Goal: Task Accomplishment & Management: Use online tool/utility

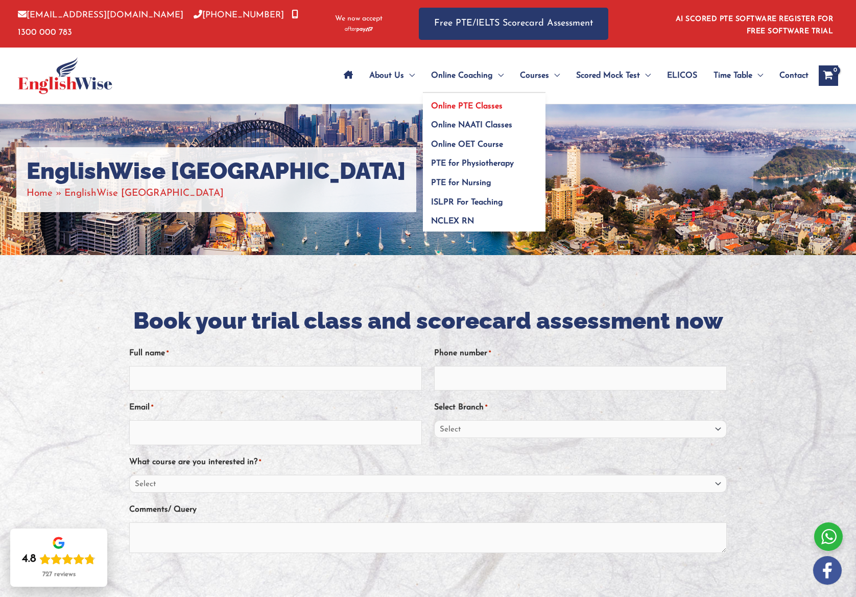
click at [503, 102] on span "Online PTE Classes" at bounding box center [467, 106] width 72 height 8
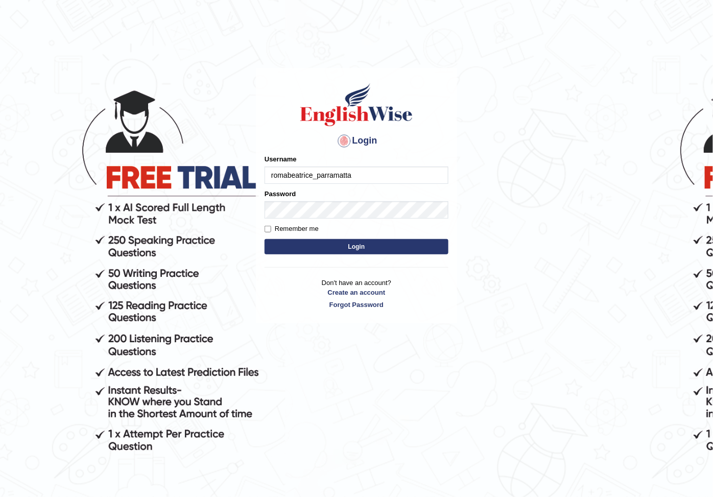
type input "romabeatrice_parramatta"
click at [377, 242] on button "Login" at bounding box center [357, 246] width 184 height 15
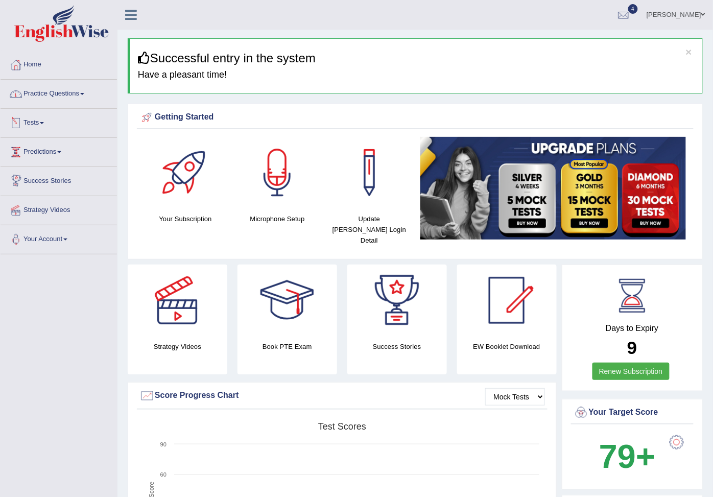
click at [49, 124] on link "Tests" at bounding box center [59, 122] width 116 height 26
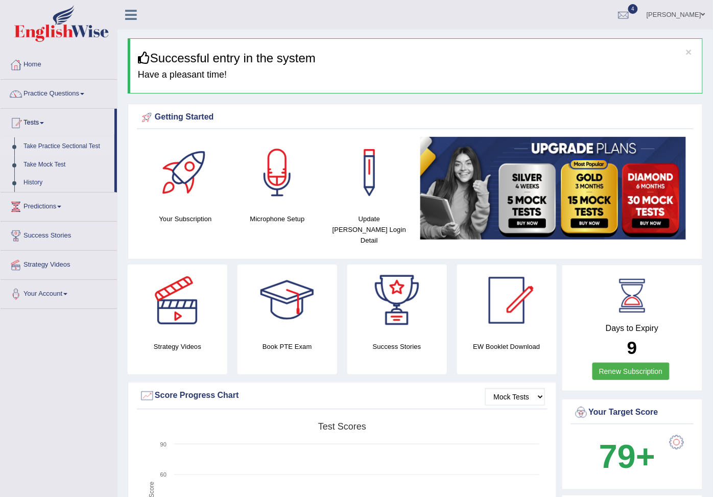
click at [57, 147] on link "Take Practice Sectional Test" at bounding box center [67, 146] width 96 height 18
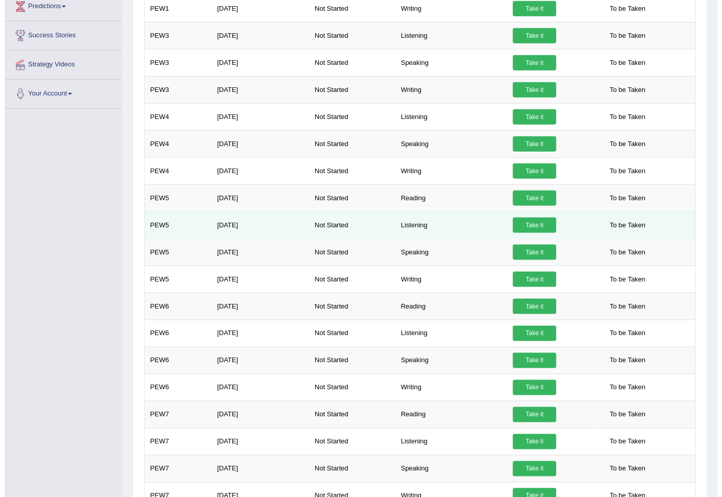
scroll to position [57, 0]
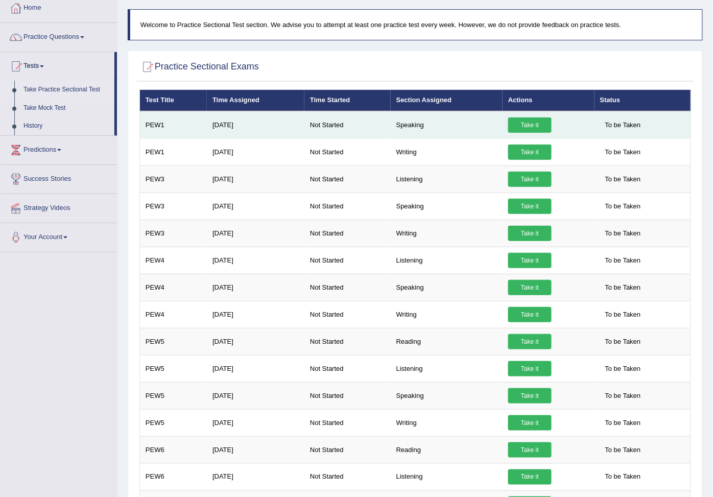
click at [528, 124] on link "Take it" at bounding box center [529, 125] width 43 height 15
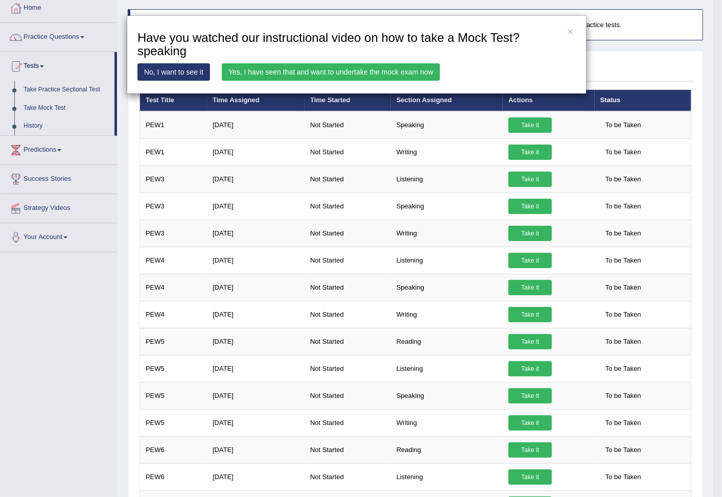
click at [313, 67] on link "Yes, I have seen that and want to undertake the mock exam now" at bounding box center [331, 71] width 218 height 17
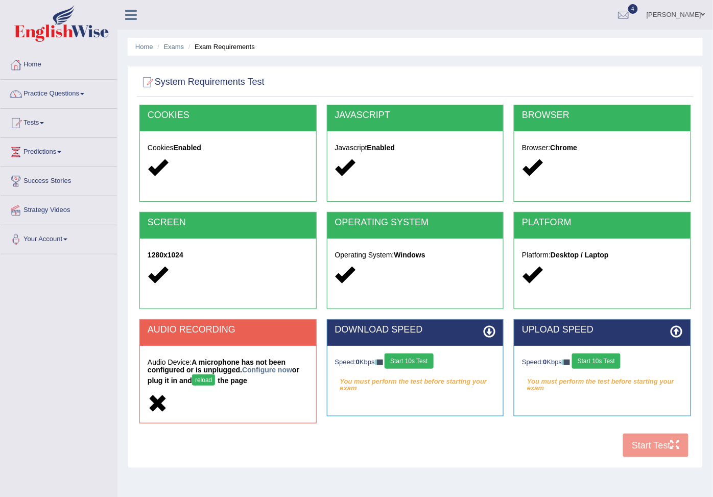
click at [206, 383] on button "reload" at bounding box center [203, 380] width 23 height 11
click at [268, 367] on link "Configure now" at bounding box center [267, 370] width 50 height 8
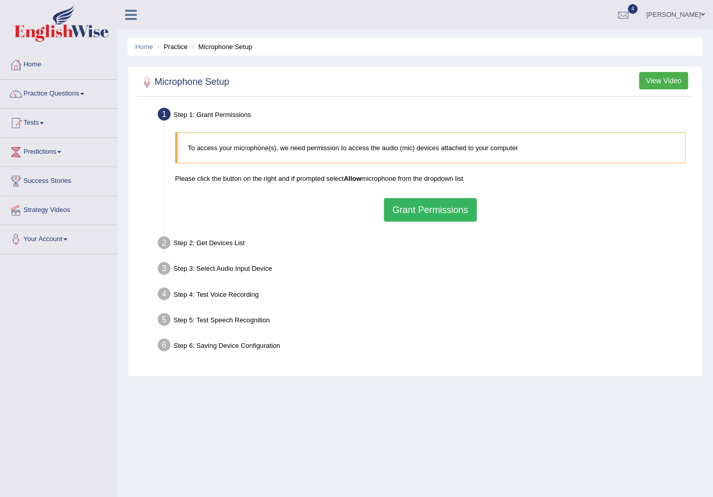
click at [415, 210] on button "Grant Permissions" at bounding box center [430, 210] width 93 height 24
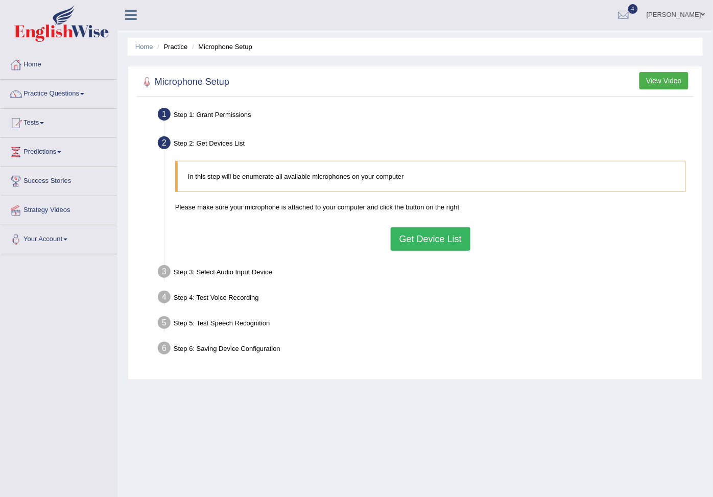
click at [424, 244] on button "Get Device List" at bounding box center [431, 239] width 80 height 24
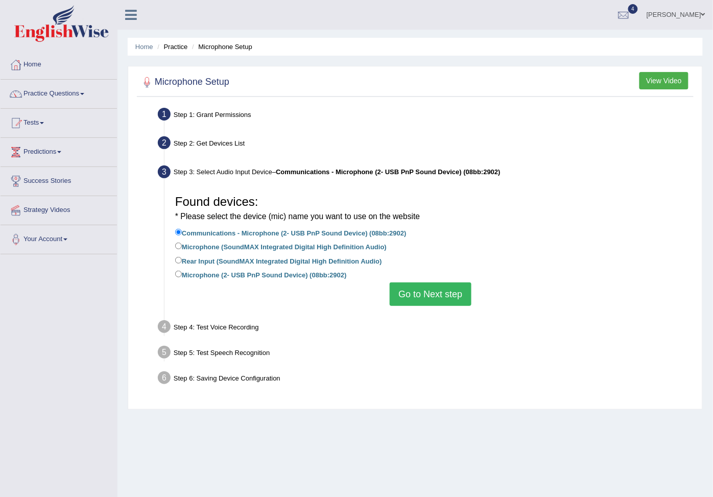
click at [437, 303] on button "Go to Next step" at bounding box center [430, 295] width 81 height 24
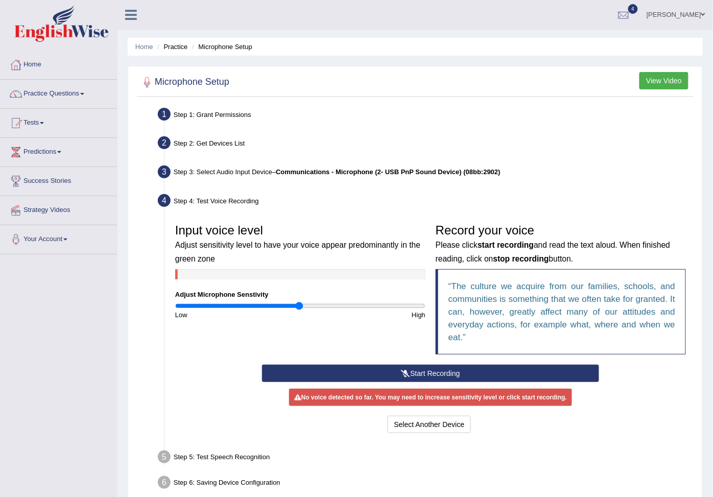
click at [365, 375] on button "Start Recording" at bounding box center [430, 373] width 337 height 17
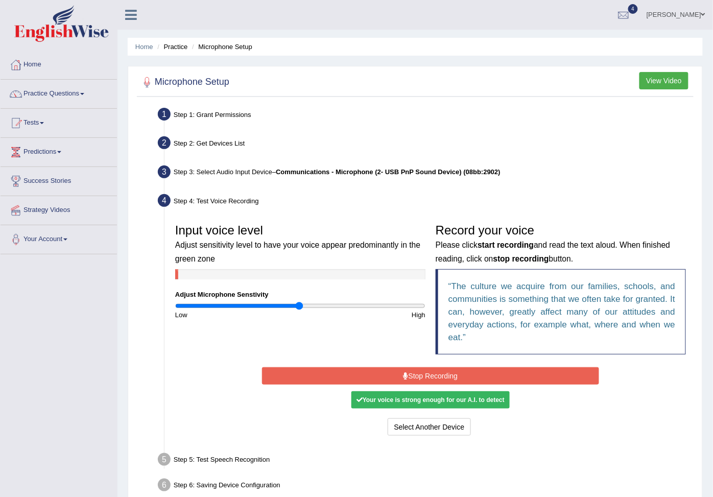
click at [365, 378] on button "Stop Recording" at bounding box center [430, 375] width 337 height 17
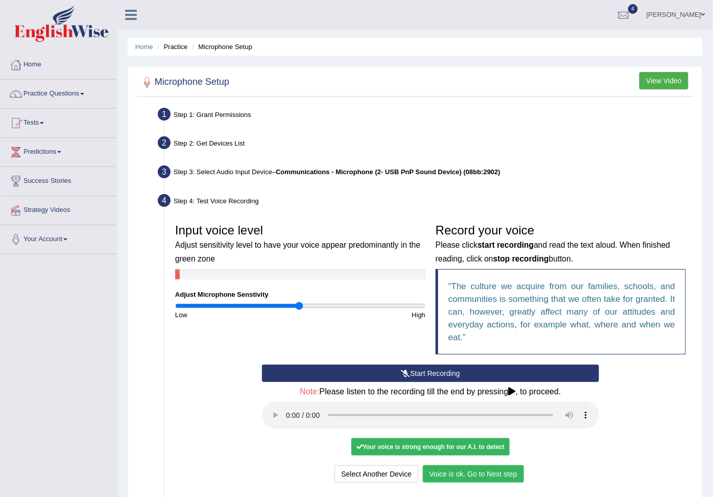
click at [475, 479] on button "Voice is ok. Go to Next step" at bounding box center [473, 473] width 101 height 17
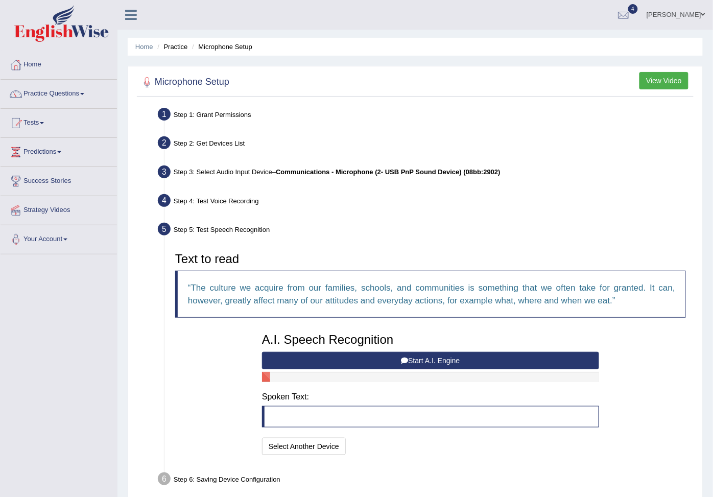
click at [460, 364] on button "Start A.I. Engine" at bounding box center [430, 360] width 337 height 17
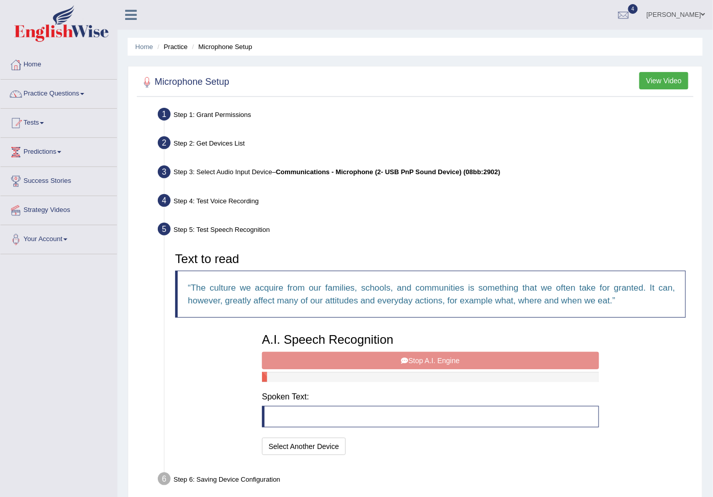
click at [486, 361] on div "A.I. Speech Recognition Start A.I. Engine Stop A.I. Engine Note: Please listen …" at bounding box center [430, 393] width 347 height 130
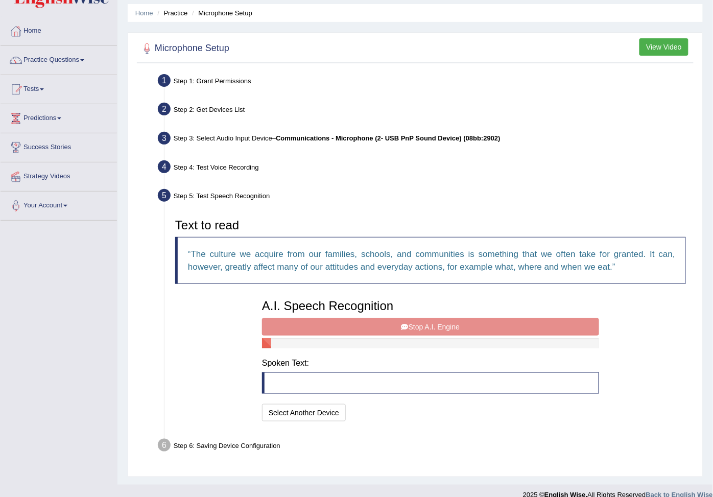
scroll to position [53, 0]
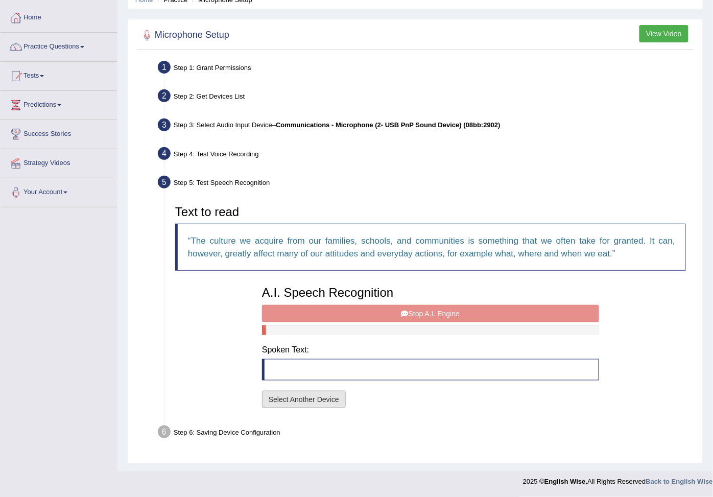
click at [308, 396] on button "Select Another Device" at bounding box center [304, 399] width 84 height 17
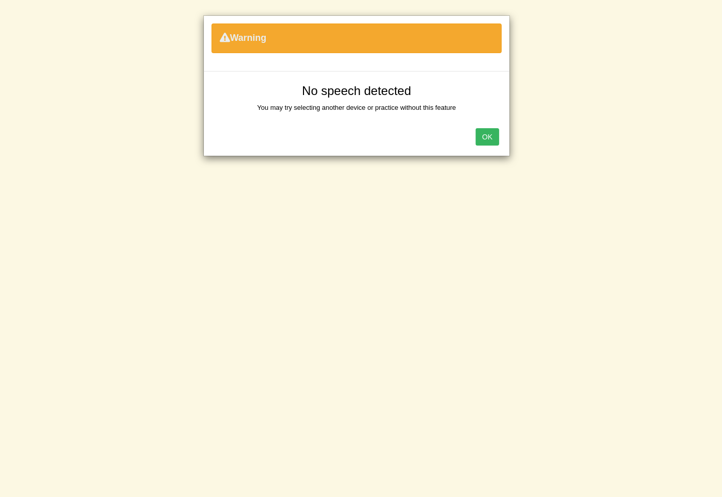
click at [484, 135] on button "OK" at bounding box center [488, 136] width 24 height 17
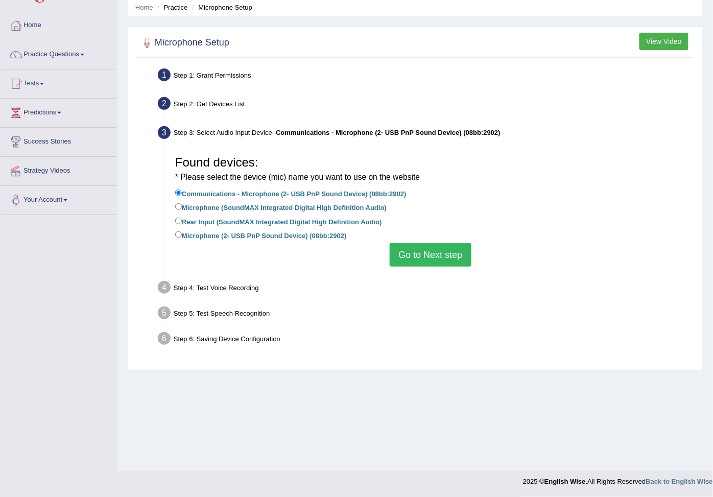
click at [447, 266] on button "Go to Next step" at bounding box center [430, 255] width 81 height 24
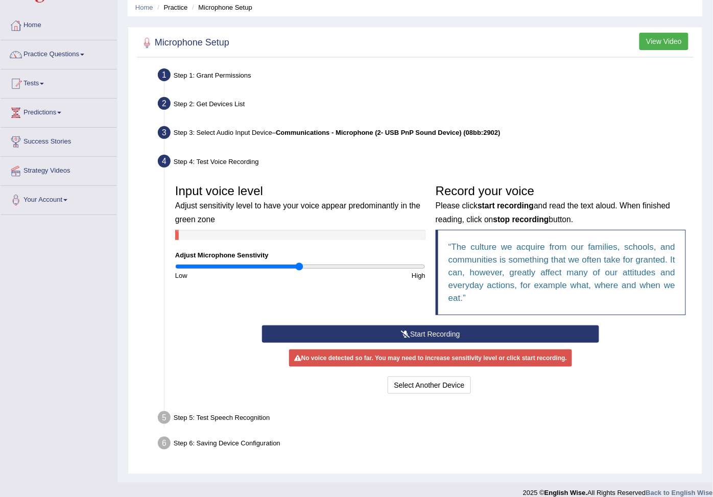
click at [425, 332] on button "Start Recording" at bounding box center [430, 333] width 337 height 17
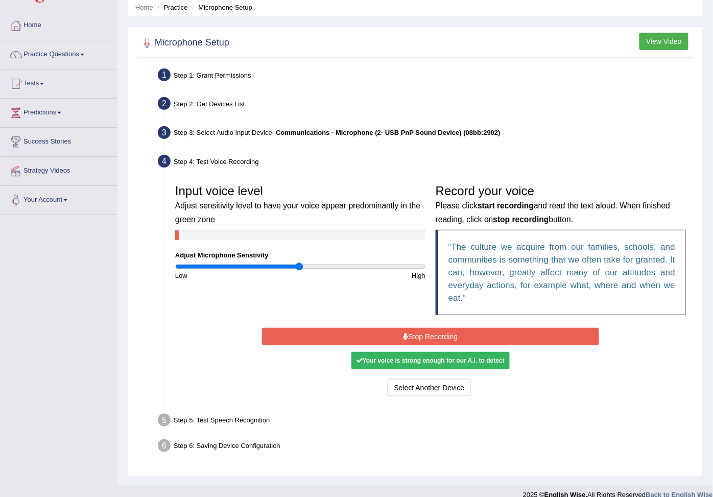
click at [425, 340] on button "Stop Recording" at bounding box center [430, 336] width 337 height 17
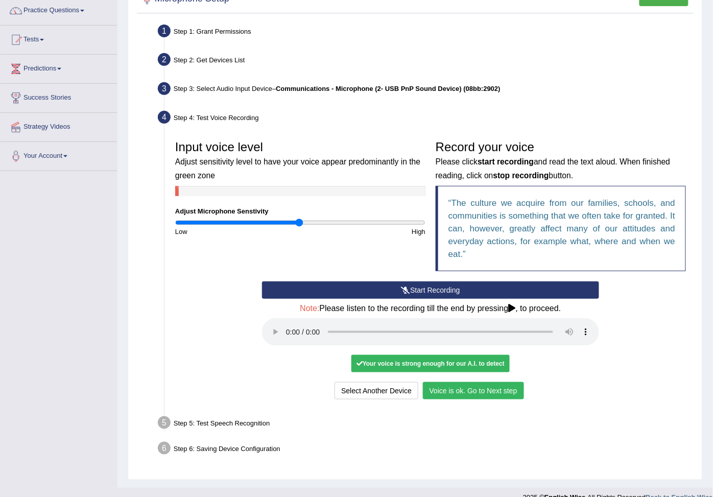
scroll to position [96, 0]
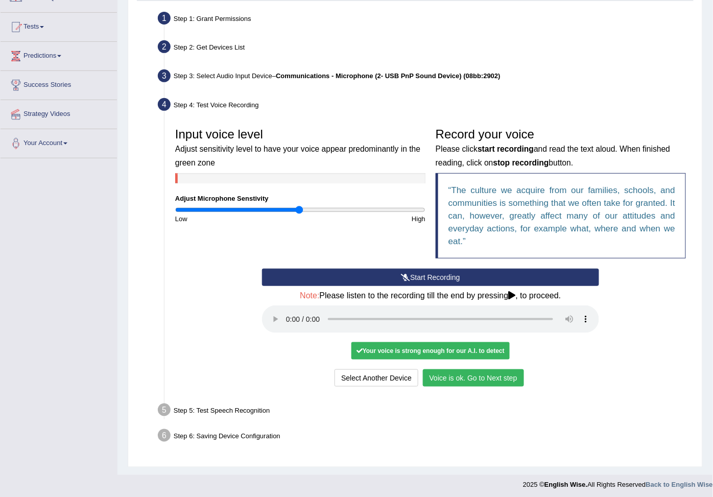
click at [455, 382] on button "Voice is ok. Go to Next step" at bounding box center [473, 377] width 101 height 17
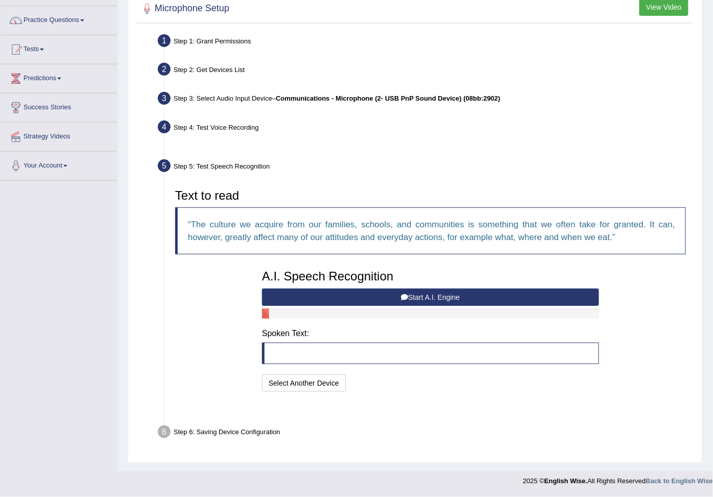
scroll to position [53, 0]
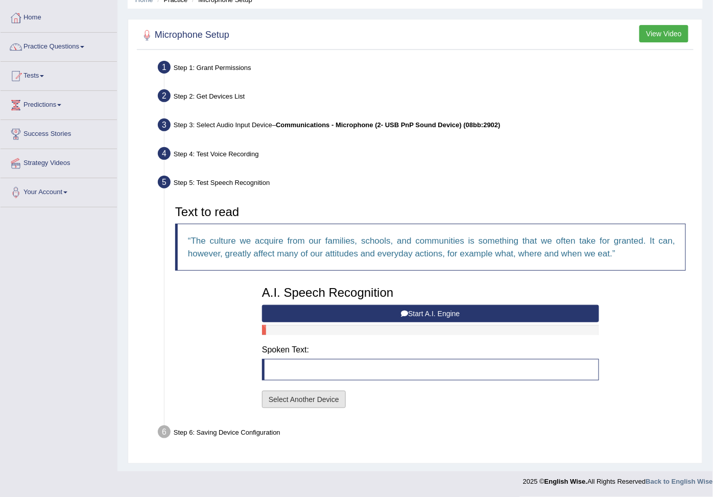
click at [313, 399] on button "Select Another Device" at bounding box center [304, 399] width 84 height 17
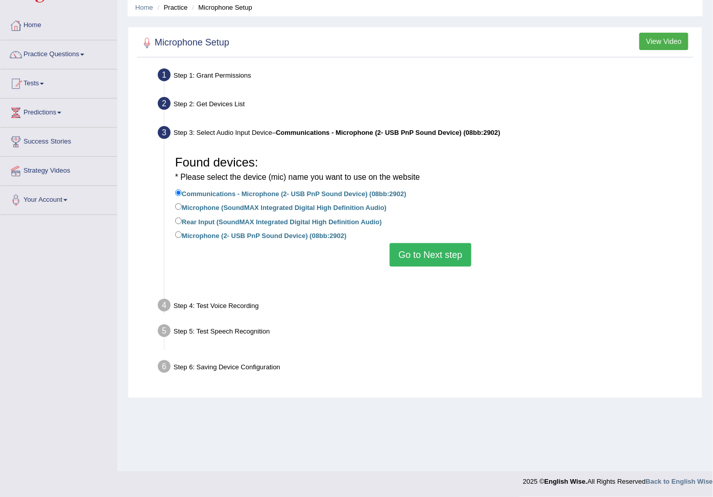
scroll to position [39, 0]
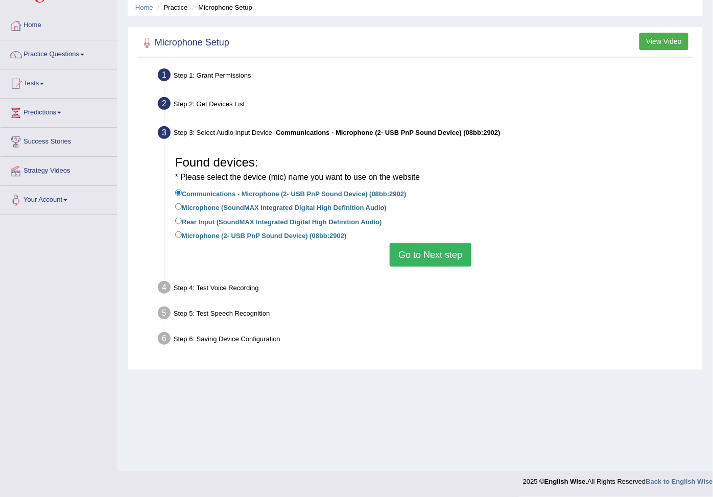
click at [430, 262] on button "Go to Next step" at bounding box center [430, 255] width 81 height 24
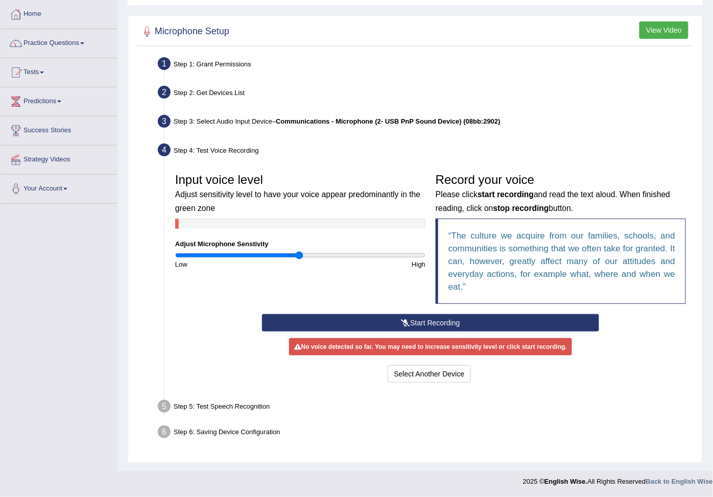
scroll to position [57, 0]
click at [445, 317] on button "Start Recording" at bounding box center [430, 322] width 337 height 17
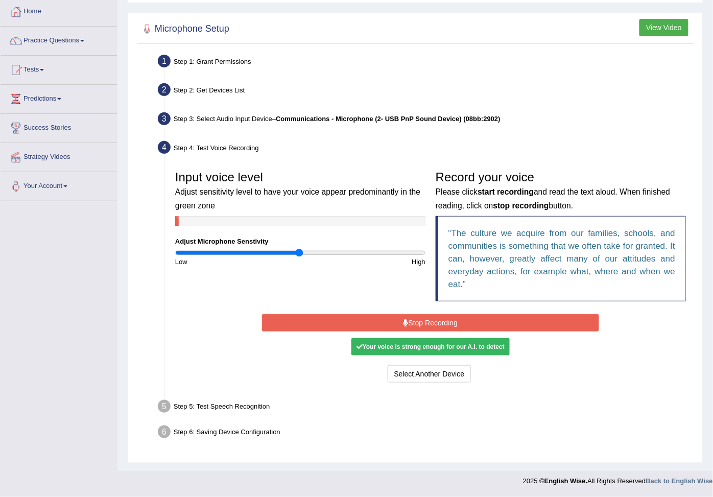
click at [418, 319] on button "Stop Recording" at bounding box center [430, 322] width 337 height 17
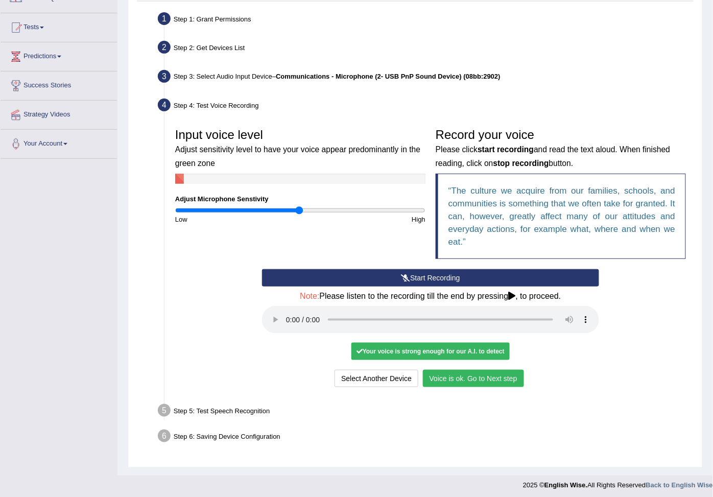
scroll to position [107, 0]
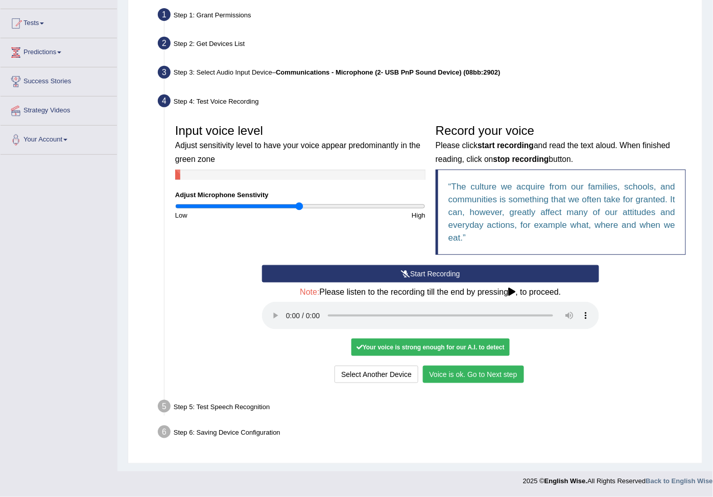
click at [648, 303] on div "Start Recording Stop Recording Note: Please listen to the recording till the en…" at bounding box center [430, 325] width 521 height 121
click at [174, 408] on div "Step 5: Test Speech Recognition" at bounding box center [425, 408] width 545 height 22
click at [216, 401] on div "Step 5: Test Speech Recognition" at bounding box center [425, 408] width 545 height 22
click at [514, 288] on icon at bounding box center [512, 292] width 7 height 8
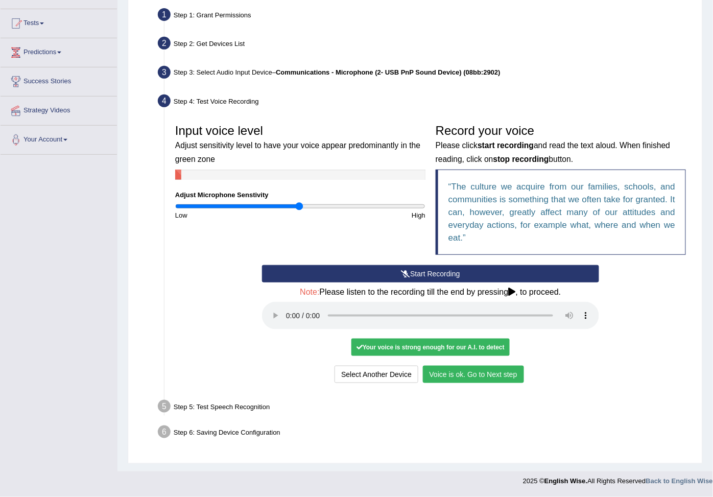
click at [514, 288] on icon at bounding box center [512, 292] width 7 height 8
click at [185, 408] on div "Step 5: Test Speech Recognition" at bounding box center [425, 408] width 545 height 22
click at [223, 431] on div "Step 6: Saving Device Configuration" at bounding box center [425, 434] width 545 height 22
click at [487, 371] on button "Voice is ok. Go to Next step" at bounding box center [473, 374] width 101 height 17
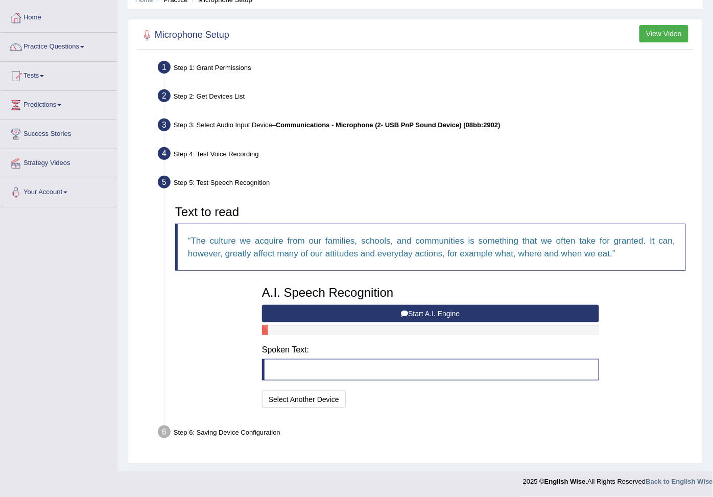
scroll to position [53, 0]
click at [349, 313] on button "Start A.I. Engine" at bounding box center [430, 313] width 337 height 17
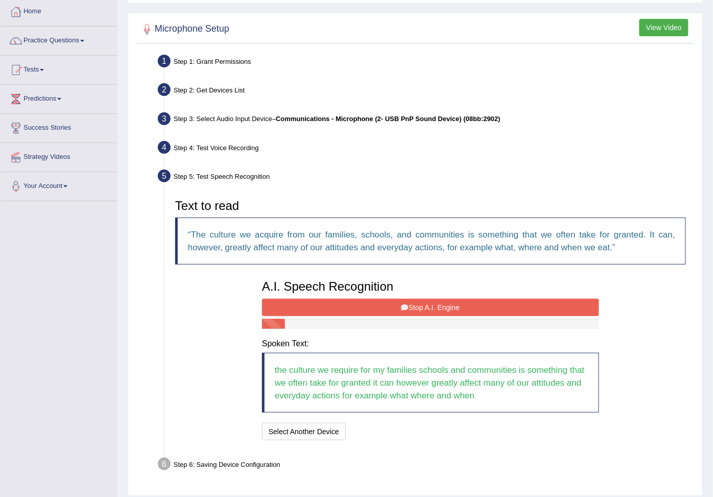
click at [349, 313] on button "Stop A.I. Engine" at bounding box center [430, 307] width 337 height 17
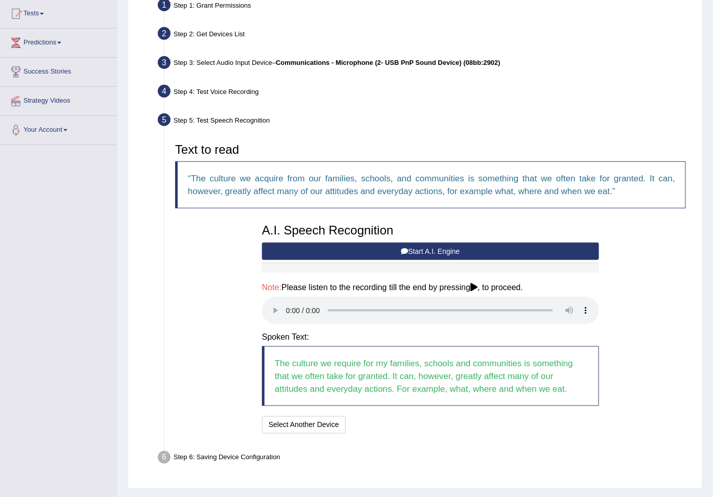
scroll to position [110, 0]
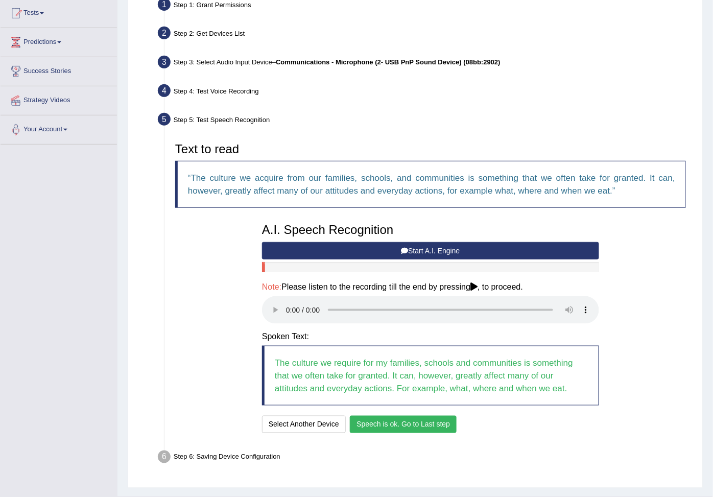
click at [432, 429] on button "Speech is ok. Go to Last step" at bounding box center [403, 424] width 107 height 17
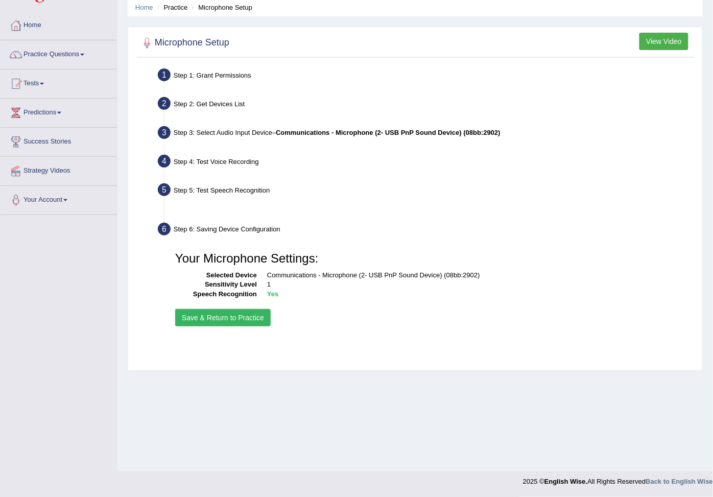
scroll to position [39, 0]
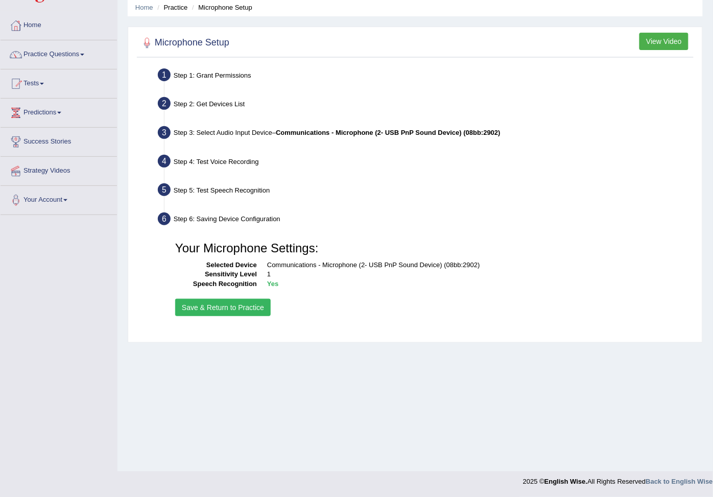
click at [251, 313] on button "Save & Return to Practice" at bounding box center [223, 307] width 96 height 17
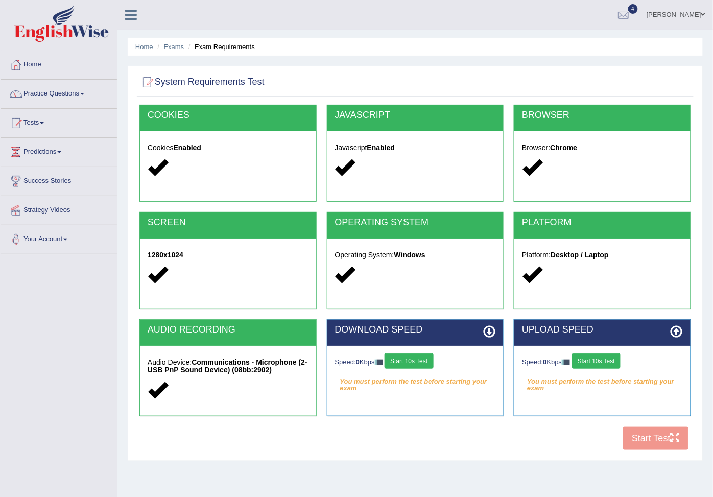
click at [423, 360] on button "Start 10s Test" at bounding box center [409, 361] width 49 height 15
click at [613, 361] on button "Start 10s Test" at bounding box center [596, 361] width 49 height 15
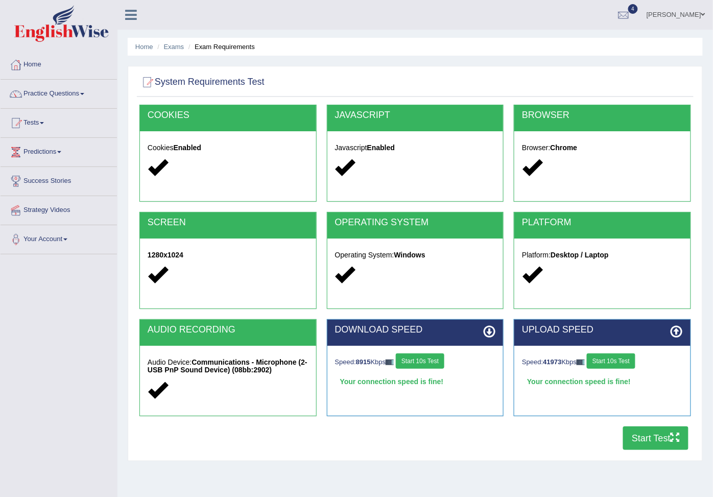
click at [639, 436] on button "Start Test" at bounding box center [655, 439] width 65 height 24
